Goal: Task Accomplishment & Management: Use online tool/utility

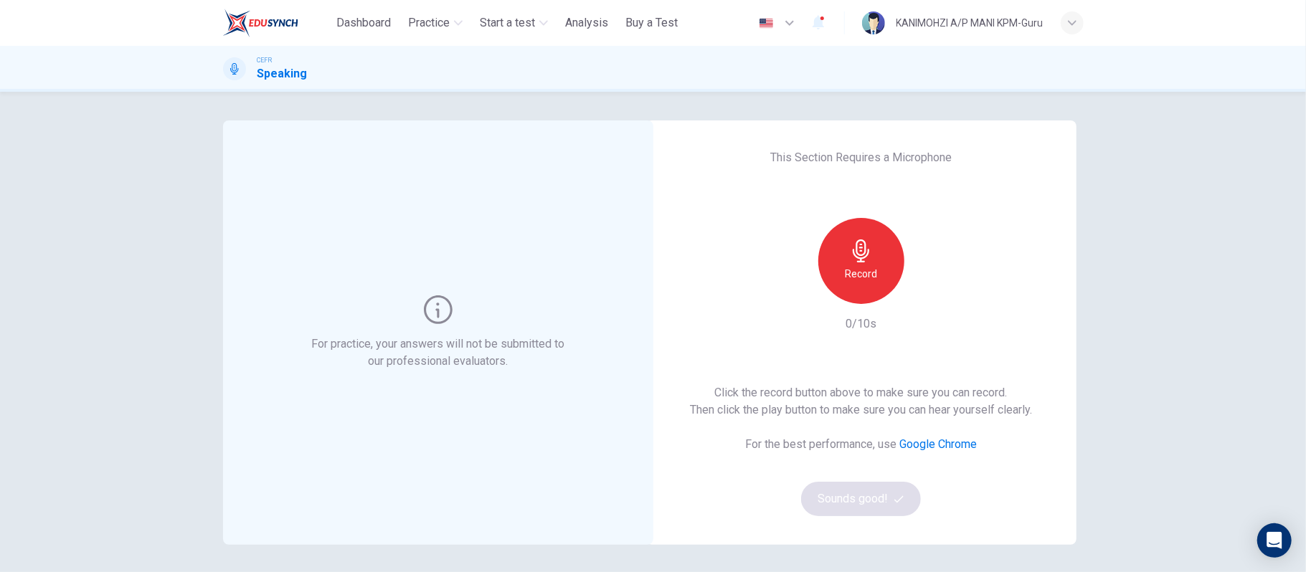
click at [1174, 104] on div "For practice, your answers will not be submitted to our professional evaluators…" at bounding box center [653, 332] width 1306 height 481
click at [837, 267] on div "Record" at bounding box center [862, 261] width 86 height 86
click at [850, 250] on icon "button" at bounding box center [861, 251] width 23 height 23
click at [922, 304] on div "Record 4/10s" at bounding box center [861, 275] width 155 height 115
click at [922, 296] on icon "button" at bounding box center [927, 293] width 14 height 14
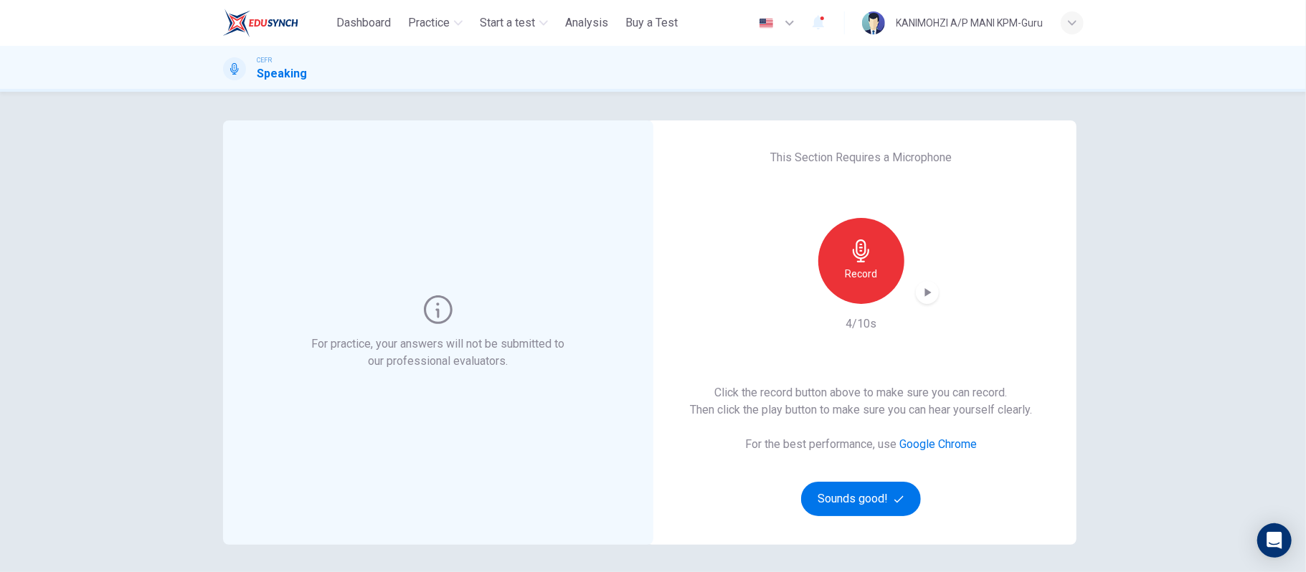
click at [855, 265] on h6 "Record" at bounding box center [861, 273] width 32 height 17
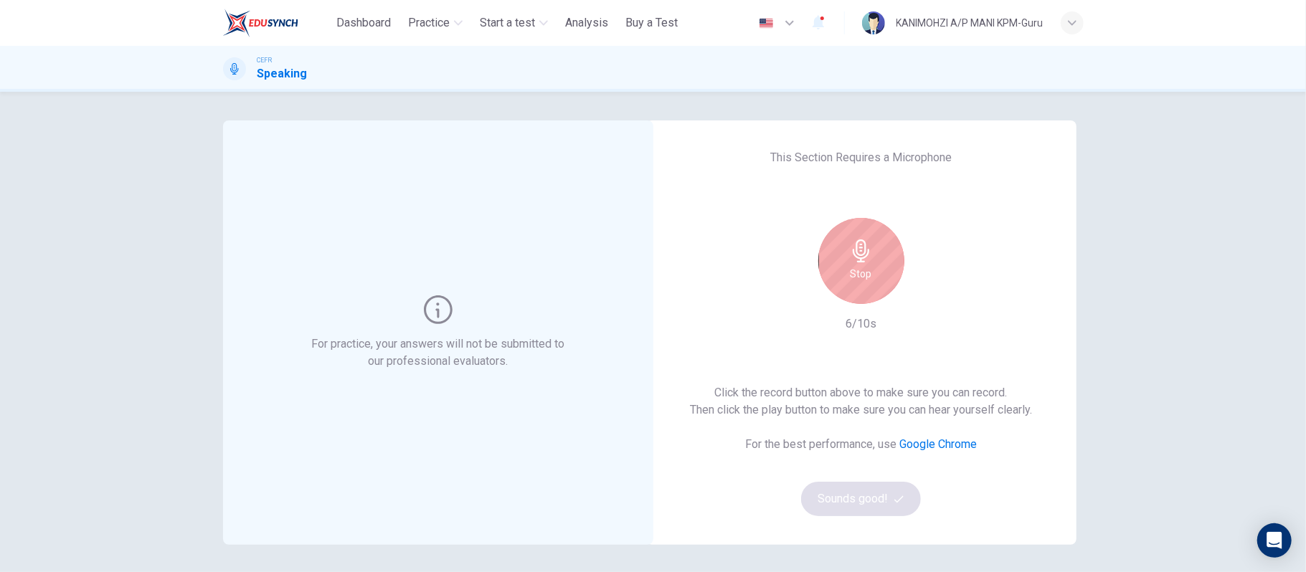
click at [855, 283] on div "Stop" at bounding box center [862, 261] width 86 height 86
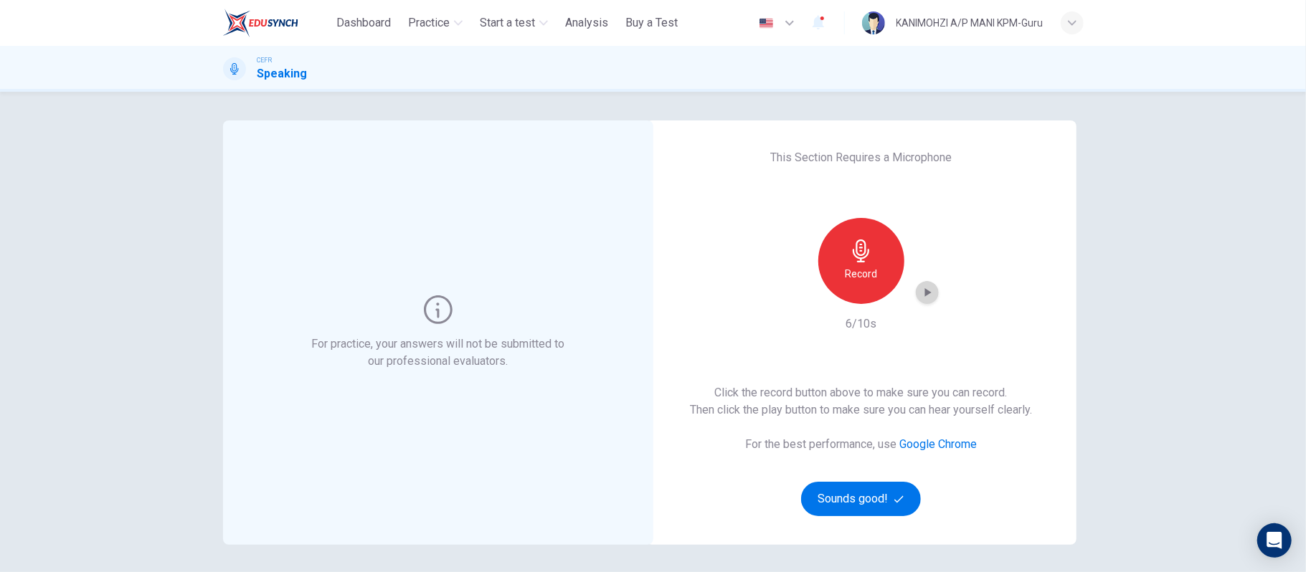
click at [928, 299] on icon "button" at bounding box center [927, 293] width 14 height 14
click at [905, 290] on div "Record" at bounding box center [861, 261] width 155 height 86
click at [928, 288] on icon "button" at bounding box center [927, 293] width 14 height 14
click at [844, 501] on button "Sounds good!" at bounding box center [861, 499] width 121 height 34
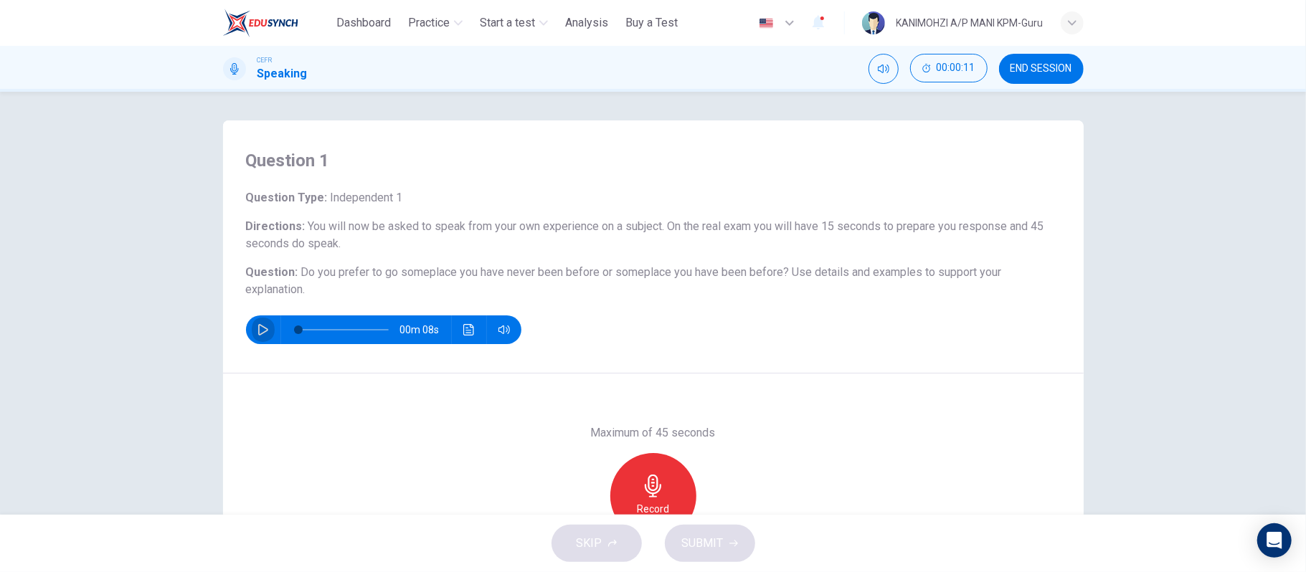
click at [260, 334] on icon "button" at bounding box center [263, 329] width 11 height 11
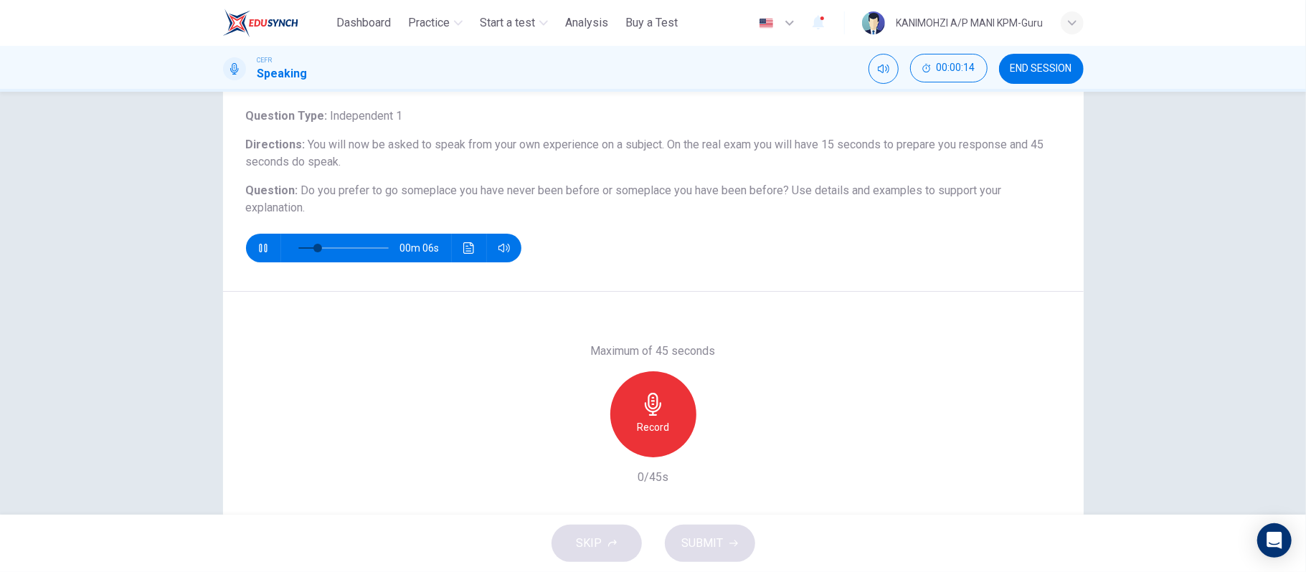
scroll to position [36, 0]
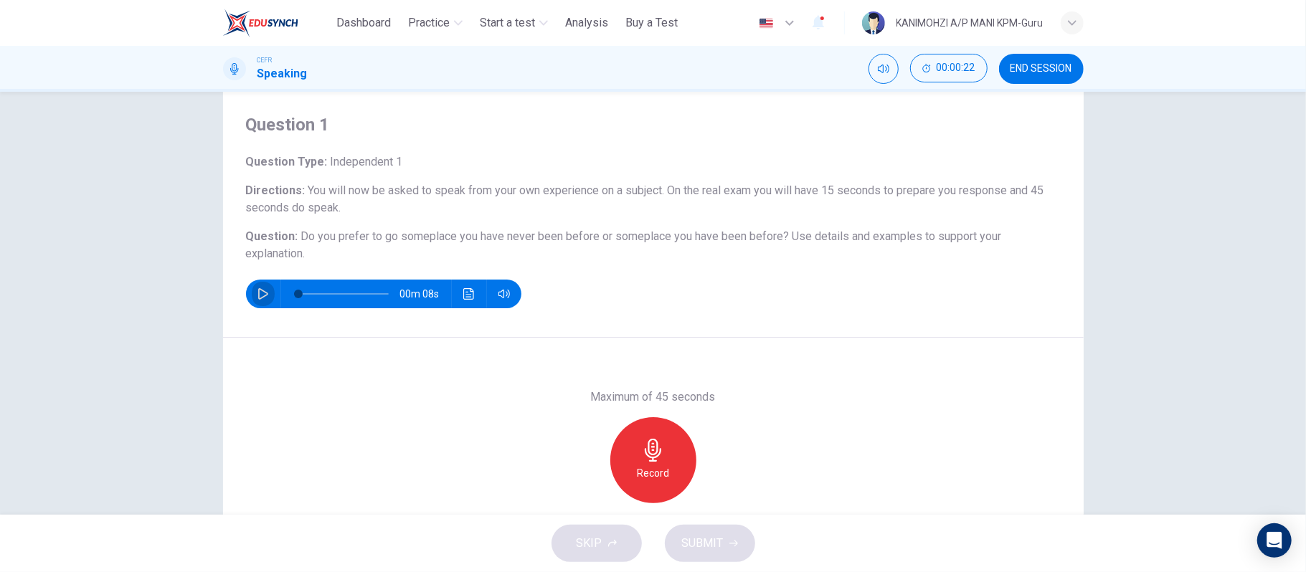
click at [261, 301] on button "button" at bounding box center [263, 294] width 23 height 29
type input "*"
click at [666, 451] on div "Record" at bounding box center [654, 461] width 86 height 86
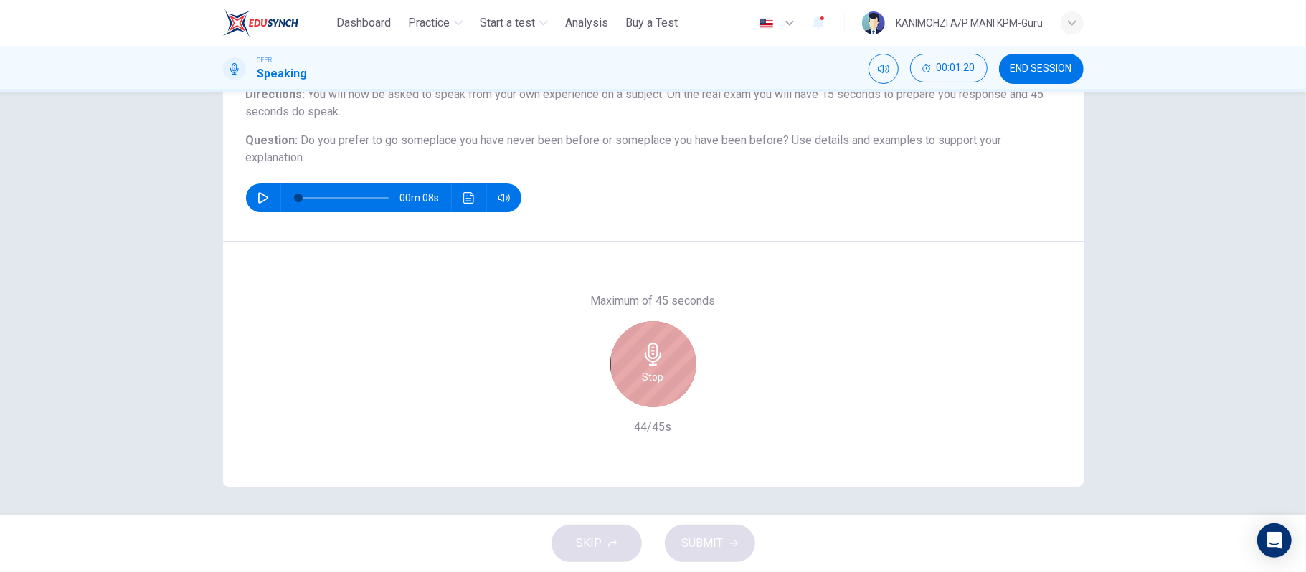
click at [638, 367] on div "Stop" at bounding box center [654, 364] width 86 height 86
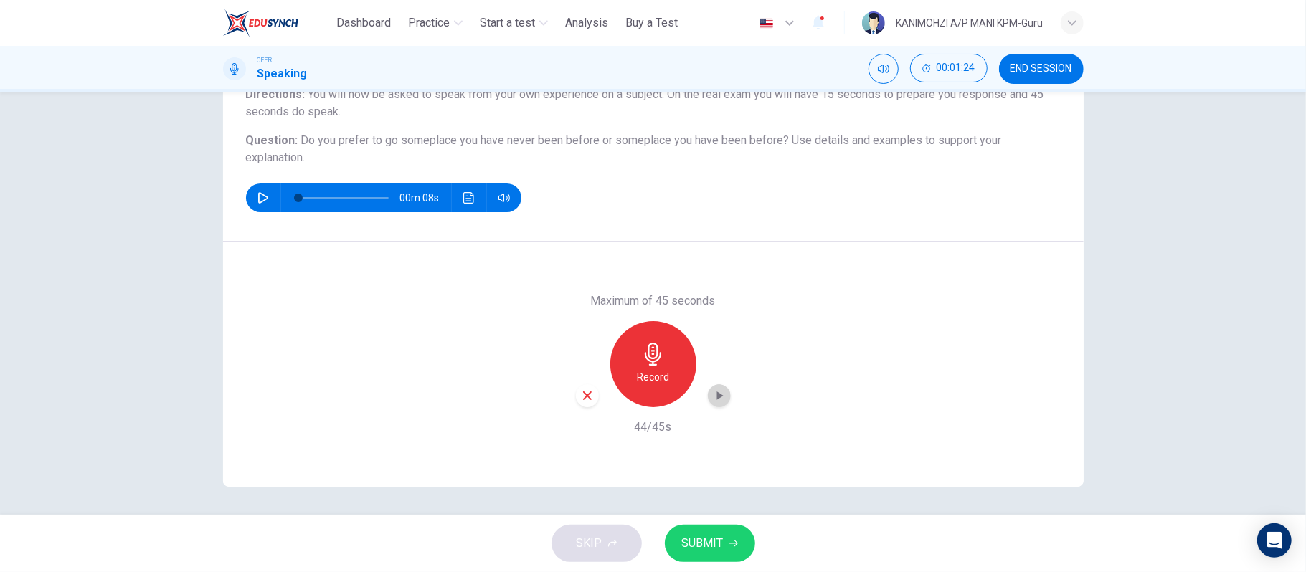
click at [712, 399] on icon "button" at bounding box center [719, 396] width 14 height 14
click at [720, 550] on span "SUBMIT" at bounding box center [703, 544] width 42 height 20
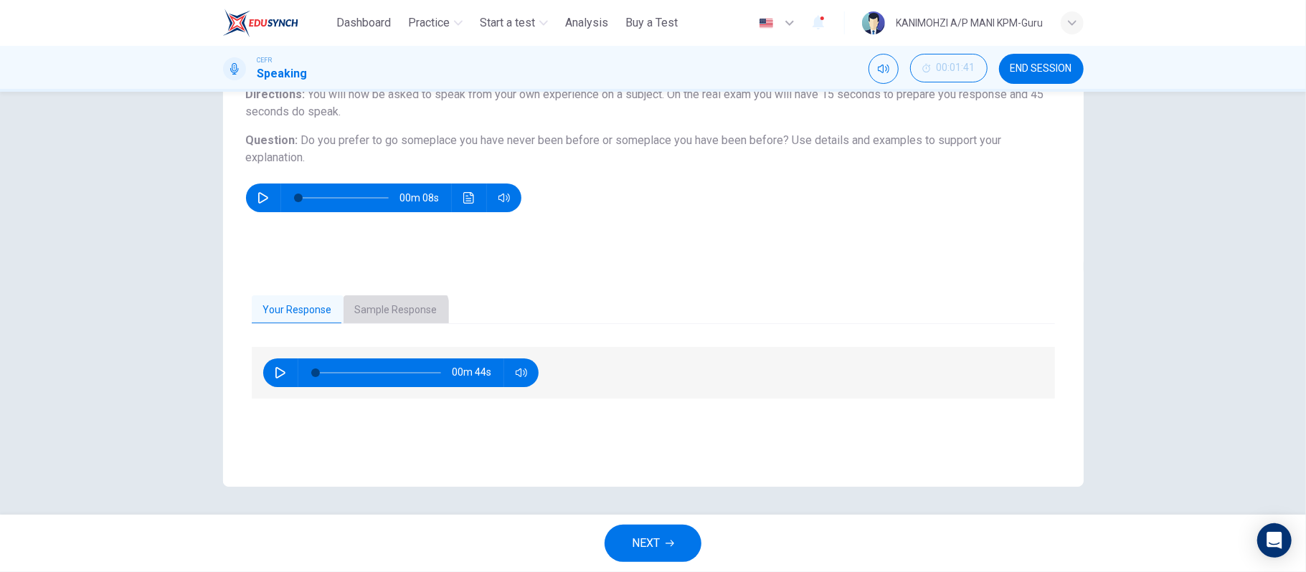
click at [362, 322] on button "Sample Response" at bounding box center [396, 311] width 105 height 30
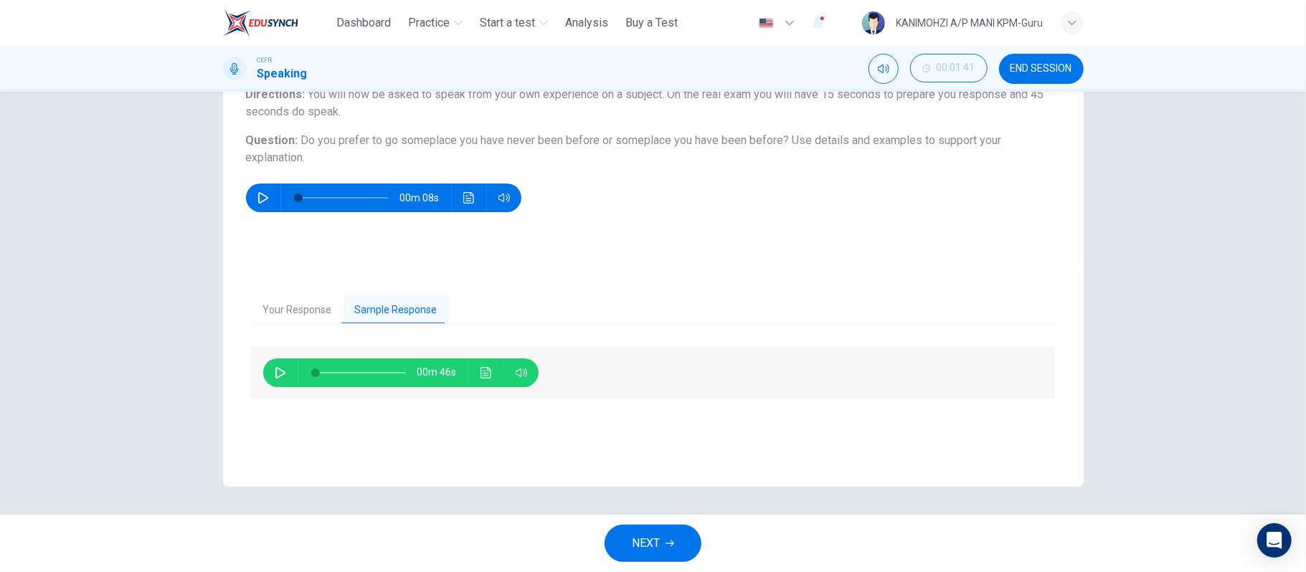
click at [275, 368] on icon "button" at bounding box center [280, 372] width 11 height 11
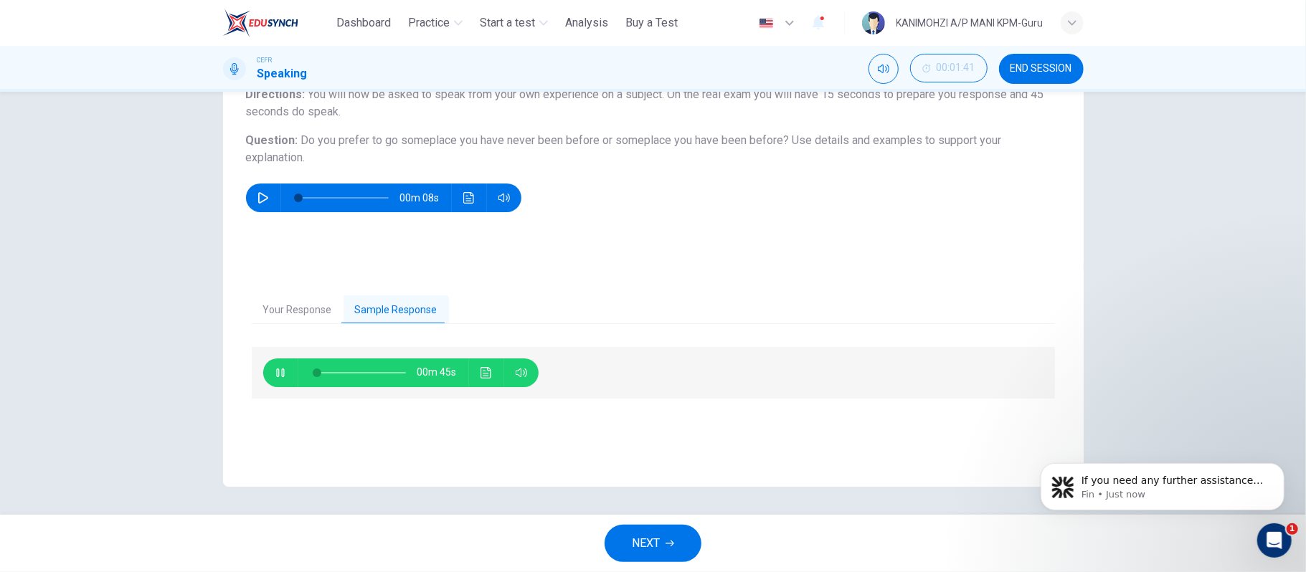
scroll to position [0, 0]
type input "**"
click at [623, 535] on button "NEXT" at bounding box center [653, 543] width 97 height 37
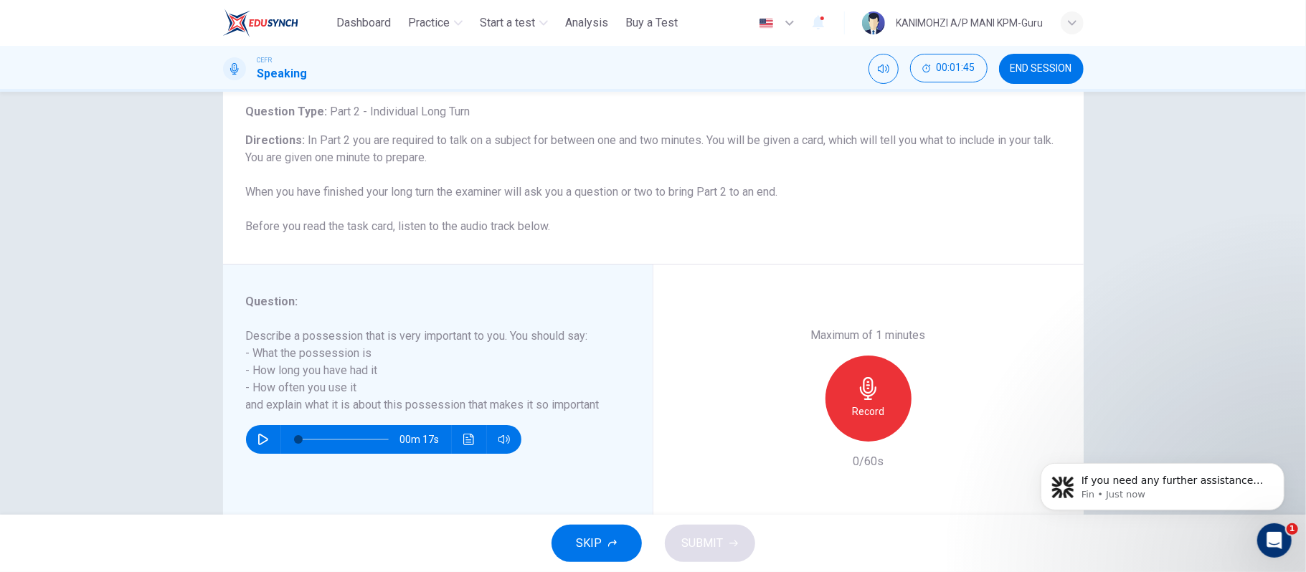
scroll to position [132, 0]
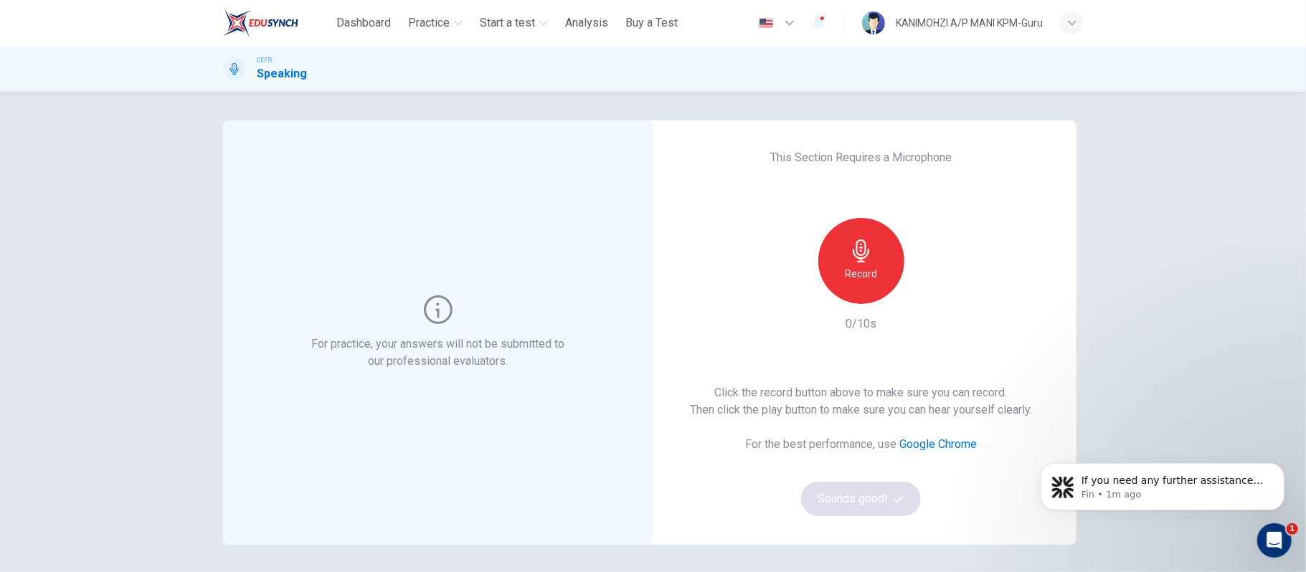
click at [831, 259] on div "Record" at bounding box center [862, 261] width 86 height 86
drag, startPoint x: 845, startPoint y: 277, endPoint x: 859, endPoint y: 328, distance: 52.9
click at [851, 277] on h6 "Stop" at bounding box center [862, 273] width 22 height 17
click at [925, 293] on icon "button" at bounding box center [927, 293] width 14 height 14
click at [862, 499] on button "Sounds good!" at bounding box center [861, 499] width 121 height 34
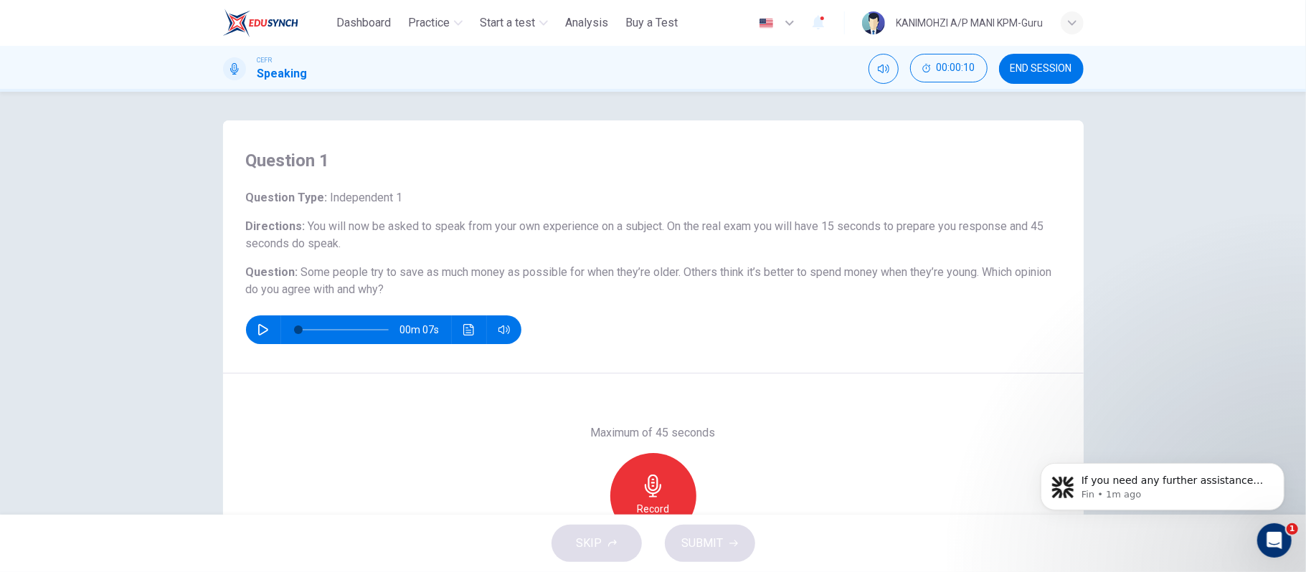
click at [252, 331] on button "button" at bounding box center [263, 330] width 23 height 29
click at [258, 329] on icon "button" at bounding box center [263, 329] width 11 height 11
click at [263, 336] on button "button" at bounding box center [263, 330] width 23 height 29
type input "*"
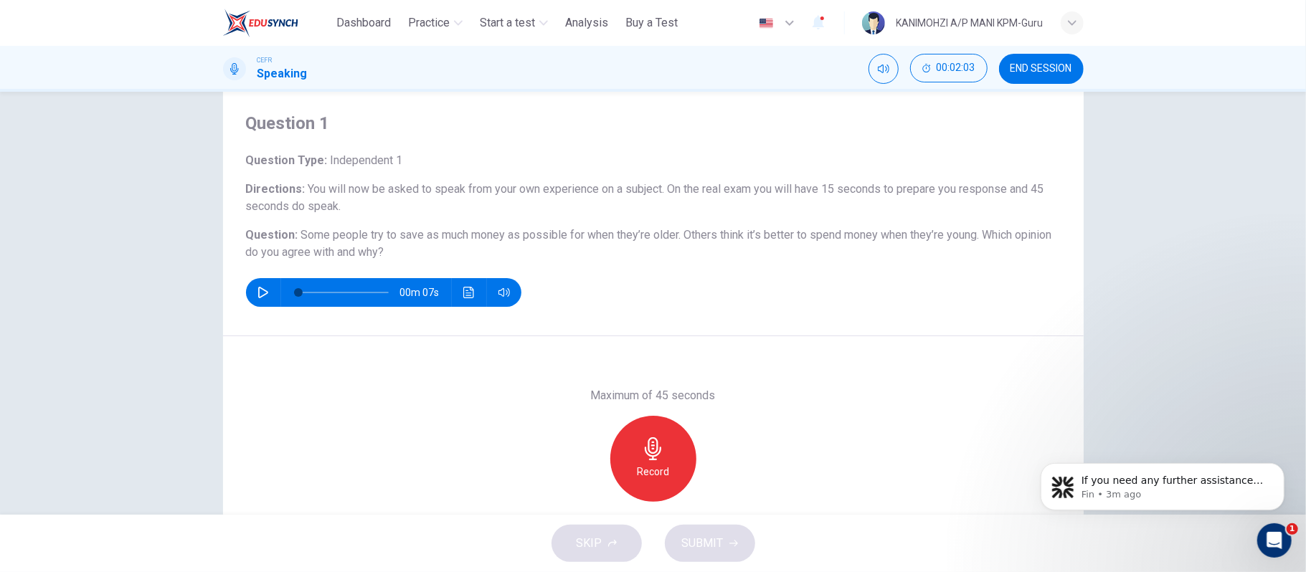
scroll to position [36, 0]
